Goal: Task Accomplishment & Management: Use online tool/utility

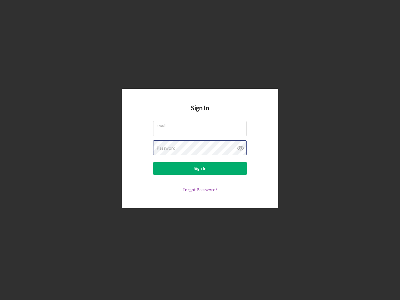
click at [200, 150] on div "Password" at bounding box center [200, 148] width 94 height 16
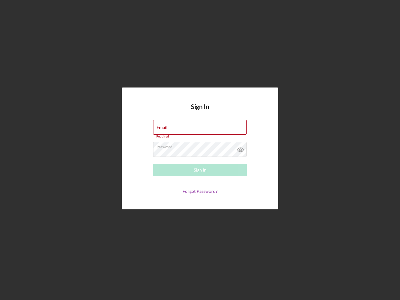
click at [241, 148] on icon at bounding box center [241, 150] width 16 height 16
